Goal: Task Accomplishment & Management: Use online tool/utility

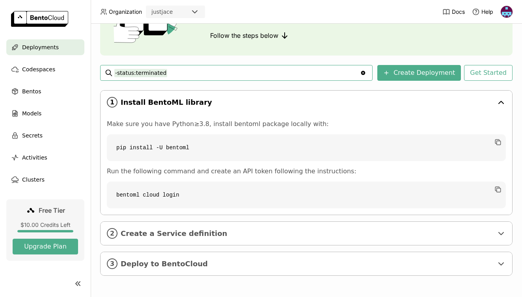
scroll to position [1, 0]
drag, startPoint x: 188, startPoint y: 147, endPoint x: 130, endPoint y: 147, distance: 58.3
click at [130, 147] on code "pip install -U bentoml" at bounding box center [306, 147] width 399 height 27
copy code "install -U bentoml"
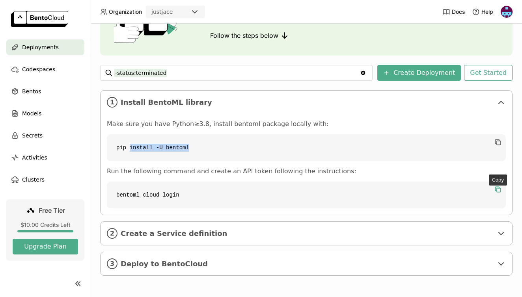
click at [494, 186] on icon "button" at bounding box center [498, 190] width 8 height 8
click at [255, 236] on span "Create a Service definition" at bounding box center [307, 233] width 372 height 9
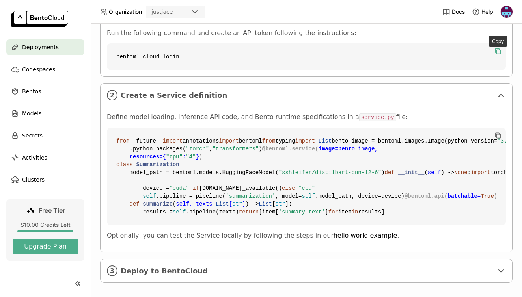
scroll to position [215, 0]
click at [494, 137] on icon "button" at bounding box center [498, 135] width 8 height 8
click at [37, 88] on span "Bentos" at bounding box center [31, 91] width 19 height 9
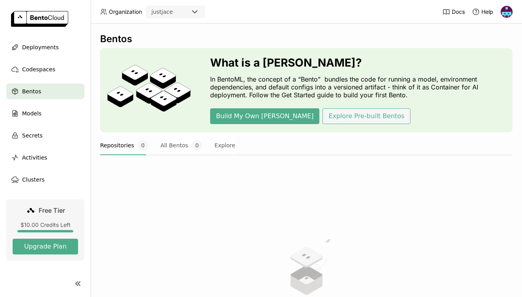
click at [322, 116] on button "Explore Pre-built Bentos" at bounding box center [365, 116] width 87 height 16
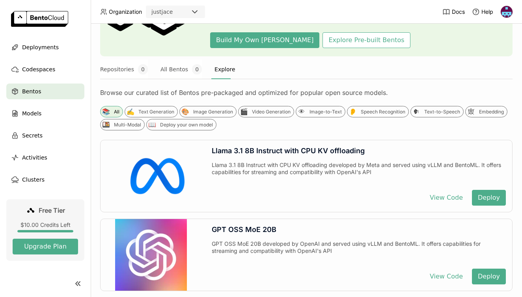
scroll to position [76, 0]
click at [441, 110] on div "Text-to-Speech" at bounding box center [442, 112] width 36 height 6
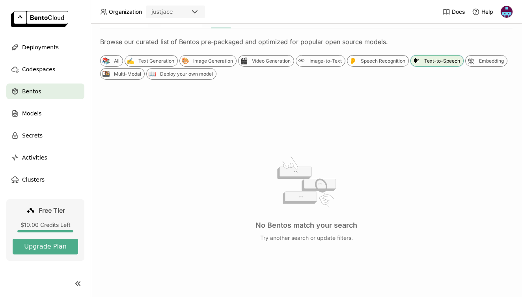
scroll to position [126, 0]
click at [147, 61] on div "Text Generation" at bounding box center [156, 62] width 36 height 6
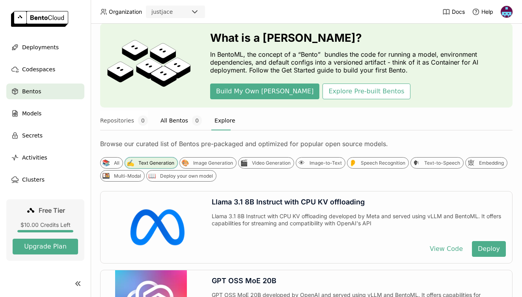
scroll to position [24, 0]
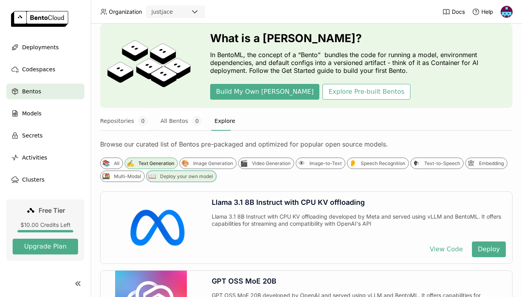
click at [157, 175] on div "📖 Deploy your own model" at bounding box center [181, 176] width 70 height 11
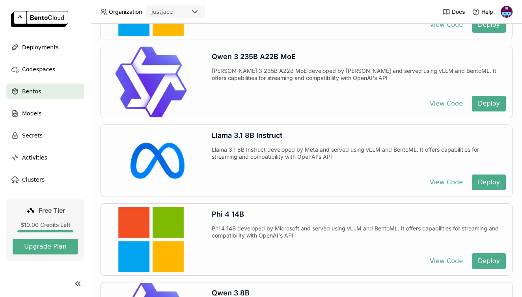
scroll to position [1118, 0]
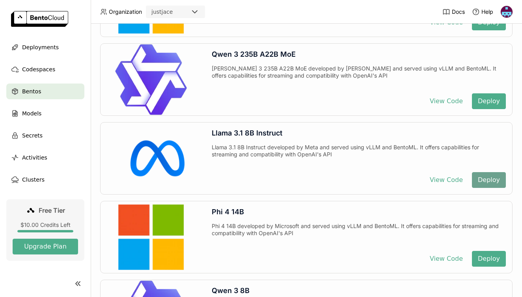
click at [481, 182] on button "Deploy" at bounding box center [489, 180] width 34 height 16
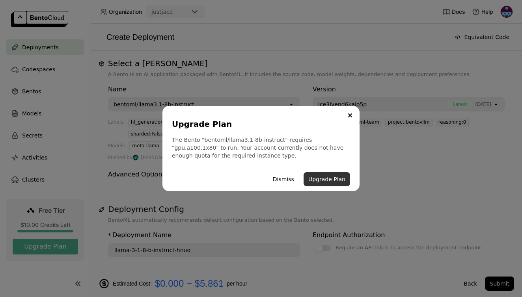
click at [324, 175] on button "Upgrade Plan" at bounding box center [326, 179] width 46 height 14
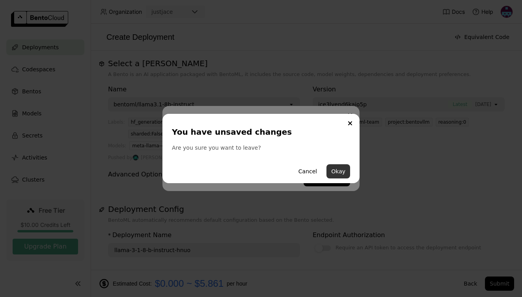
click at [338, 173] on button "Okay" at bounding box center [338, 171] width 24 height 14
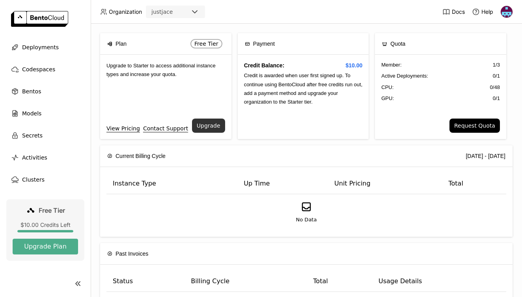
click at [211, 123] on button "Upgrade" at bounding box center [208, 126] width 33 height 14
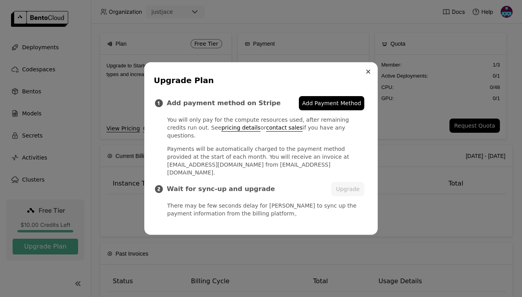
click at [366, 74] on icon "Close" at bounding box center [368, 72] width 4 height 4
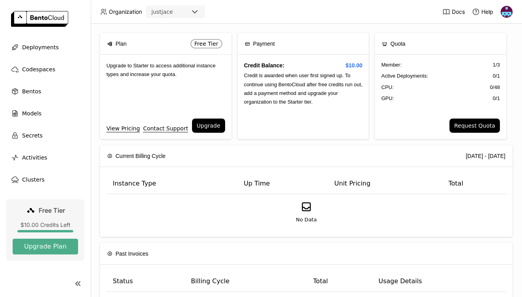
click at [121, 129] on link "View Pricing" at bounding box center [122, 128] width 33 height 9
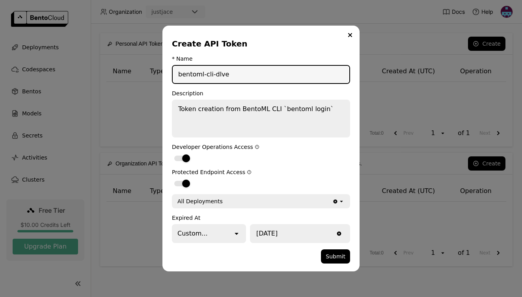
click at [230, 234] on div "Custom..." at bounding box center [203, 233] width 60 height 17
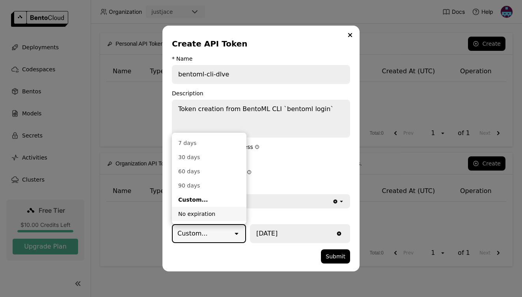
click at [227, 213] on div "No expiration" at bounding box center [209, 214] width 62 height 8
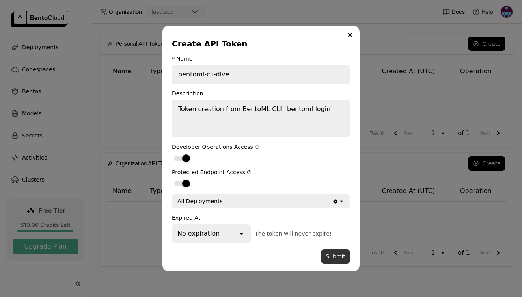
click at [335, 256] on button "Submit" at bounding box center [335, 256] width 29 height 14
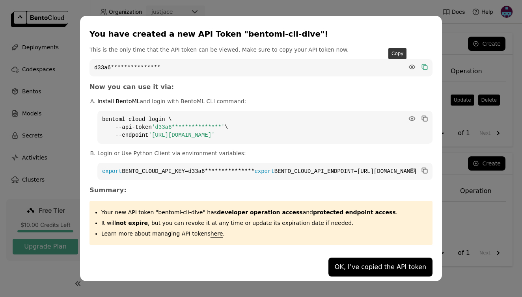
click at [420, 63] on icon "dialog" at bounding box center [424, 67] width 8 height 8
